Goal: Check status: Check status

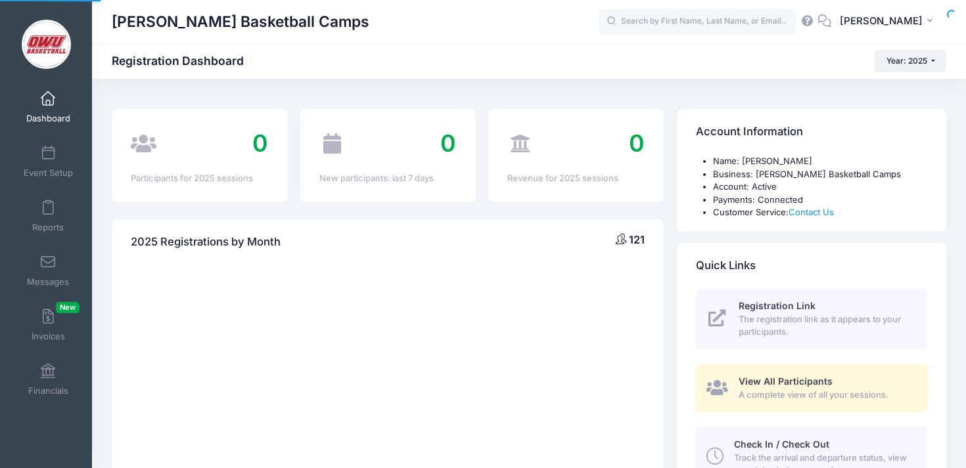
select select
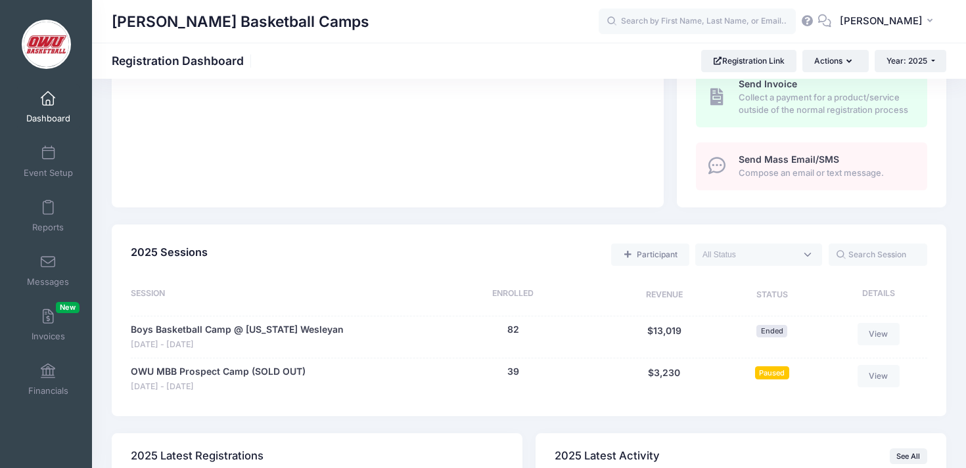
scroll to position [451, 0]
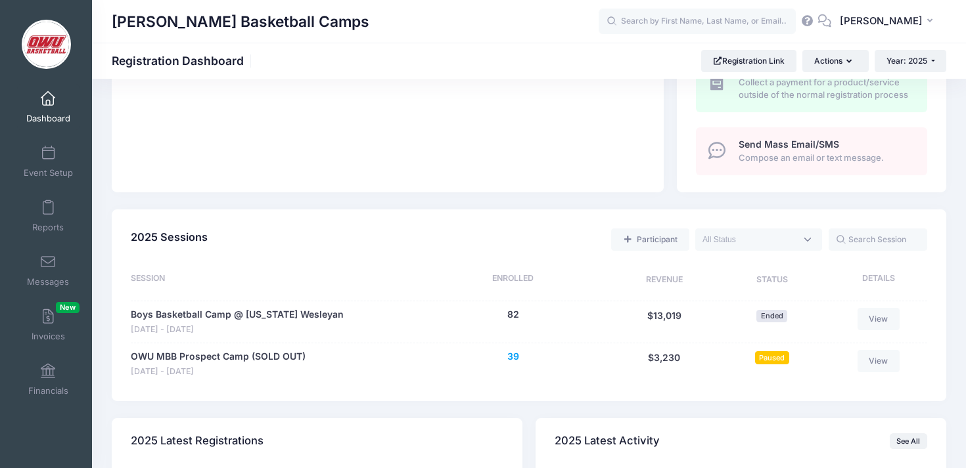
click at [513, 357] on button "39" at bounding box center [513, 357] width 12 height 14
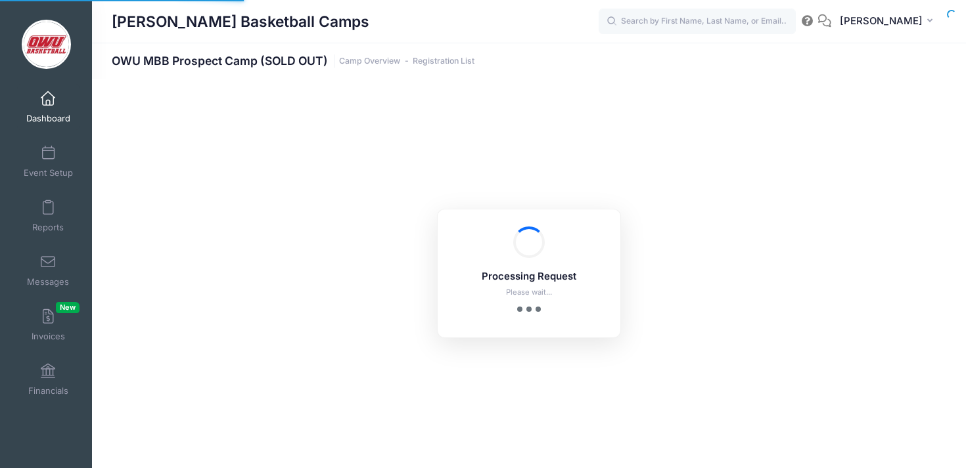
select select "10"
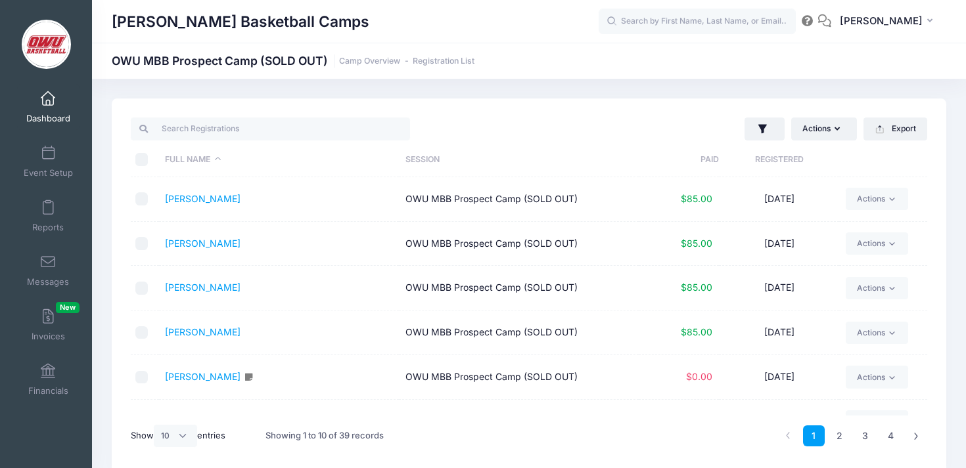
click at [761, 157] on th "Registered" at bounding box center [779, 160] width 120 height 35
click at [189, 212] on td "[PERSON_NAME]" at bounding box center [279, 199] width 240 height 45
click at [191, 200] on link "[PERSON_NAME]" at bounding box center [203, 198] width 76 height 11
